Goal: Find specific page/section: Find specific page/section

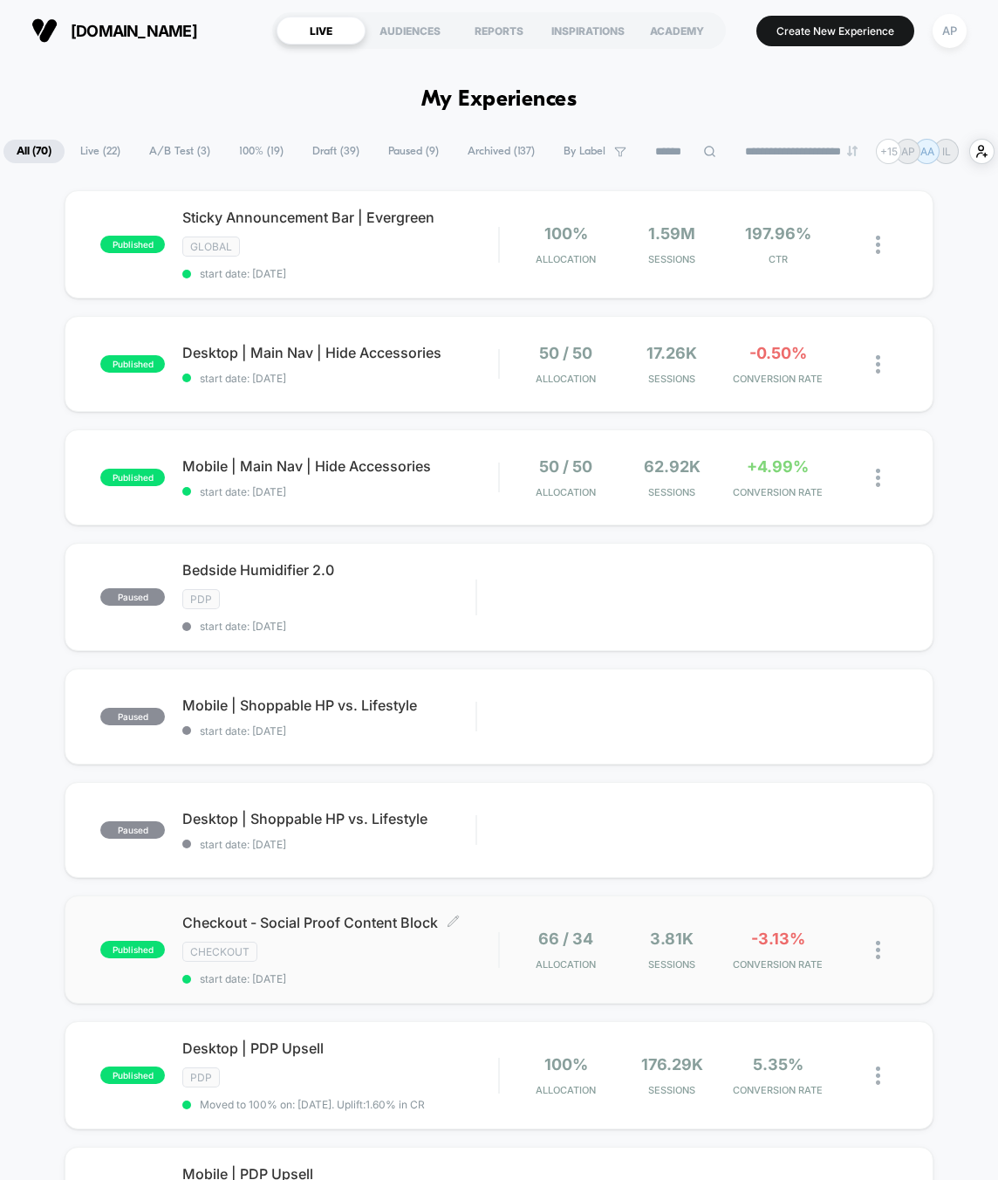
click at [469, 976] on div "Checkout - Social Proof Content Block Click to edit experience details Click to…" at bounding box center [340, 949] width 316 height 72
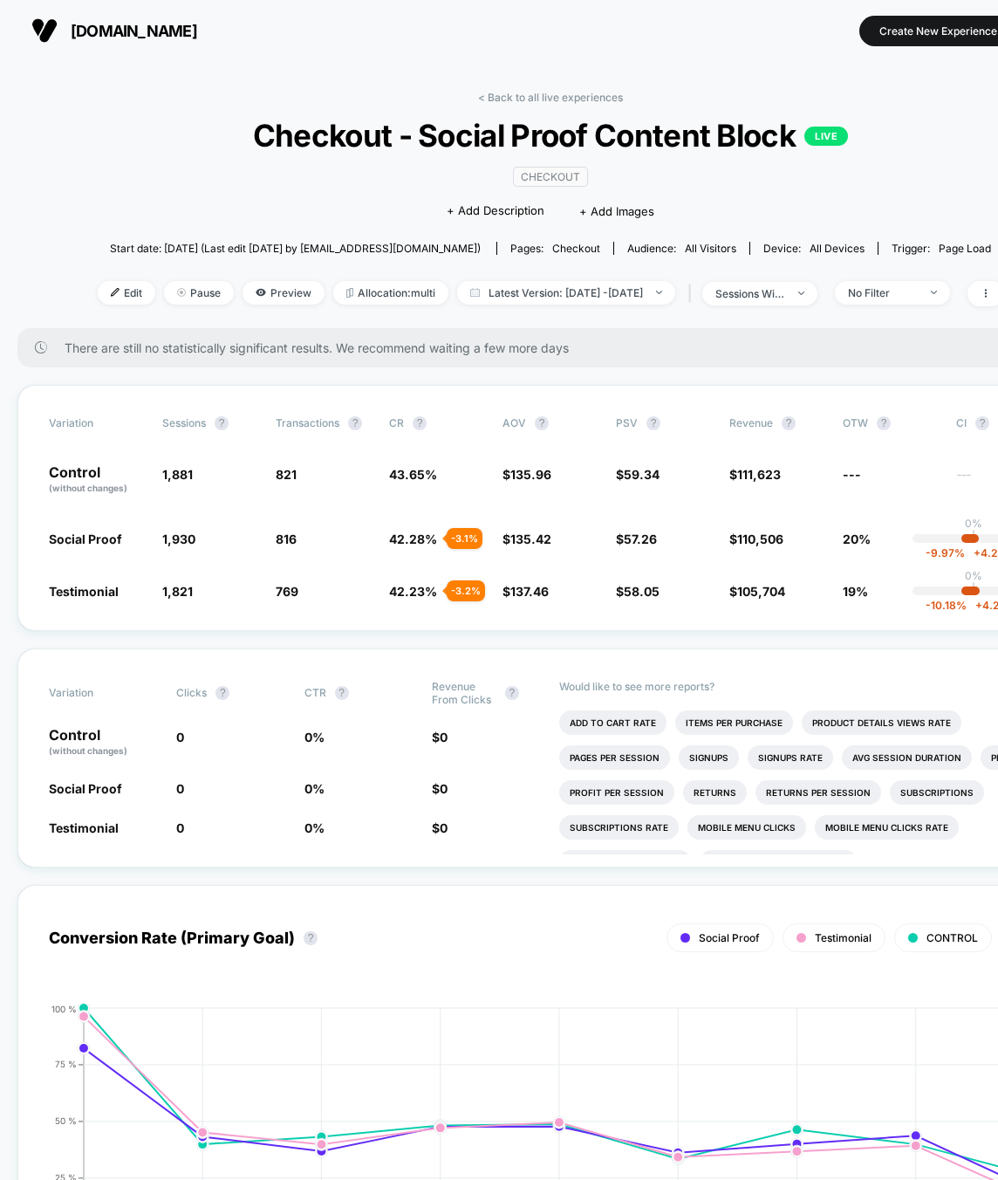
click at [558, 103] on div "< Back to all live experiences Checkout - Social Proof Content Block LIVE CHECK…" at bounding box center [551, 209] width 907 height 237
click at [557, 98] on link "< Back to all live experiences" at bounding box center [550, 97] width 145 height 13
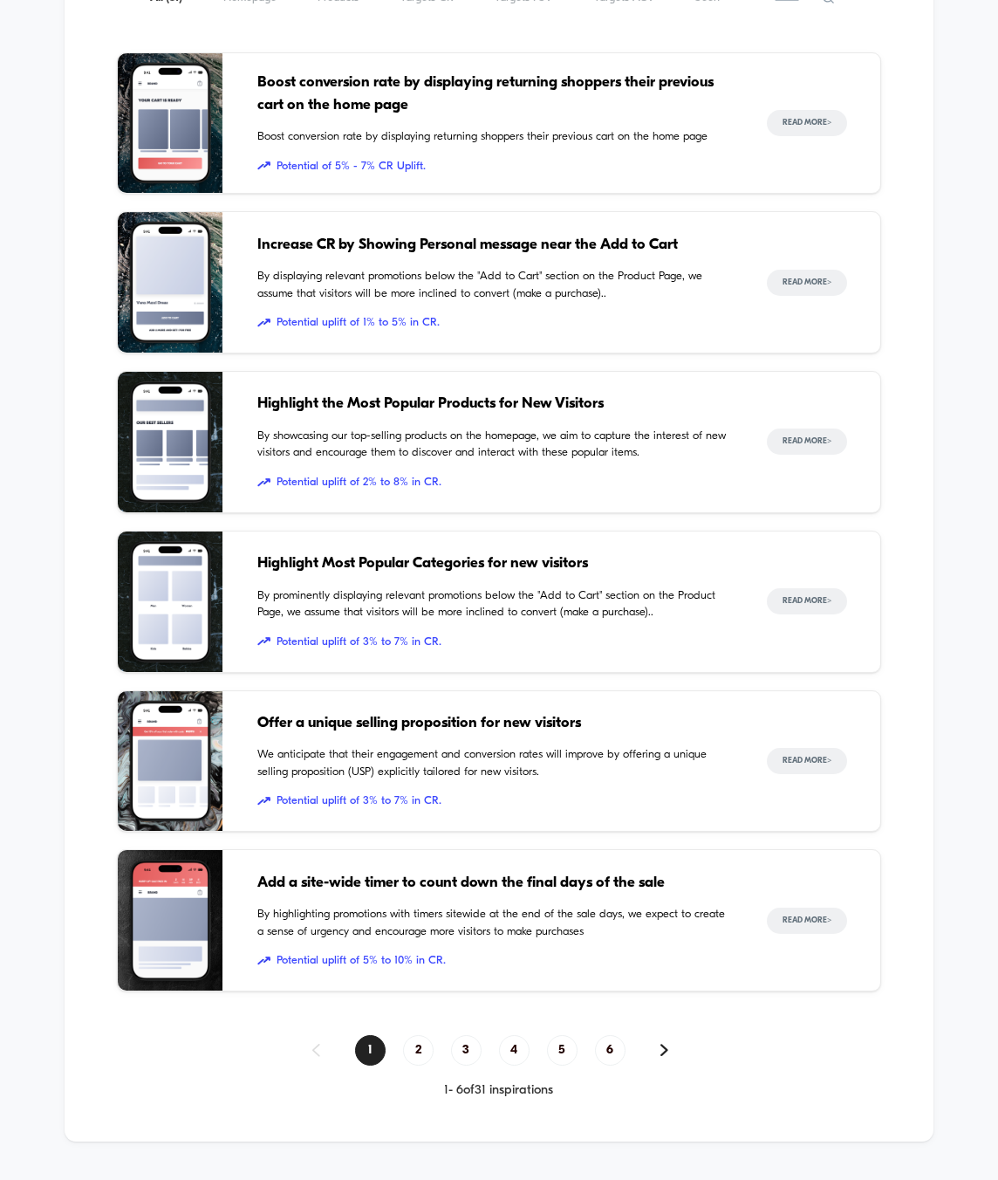
scroll to position [2547, 0]
